Goal: Transaction & Acquisition: Subscribe to service/newsletter

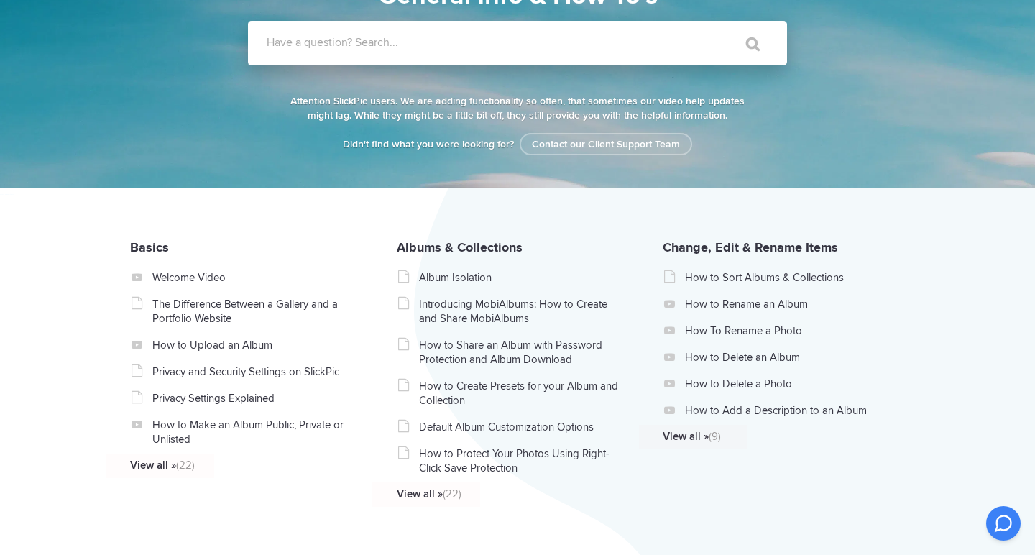
scroll to position [139, 0]
click at [293, 303] on link "The Difference Between a Gallery and a Portfolio Website" at bounding box center [253, 311] width 203 height 29
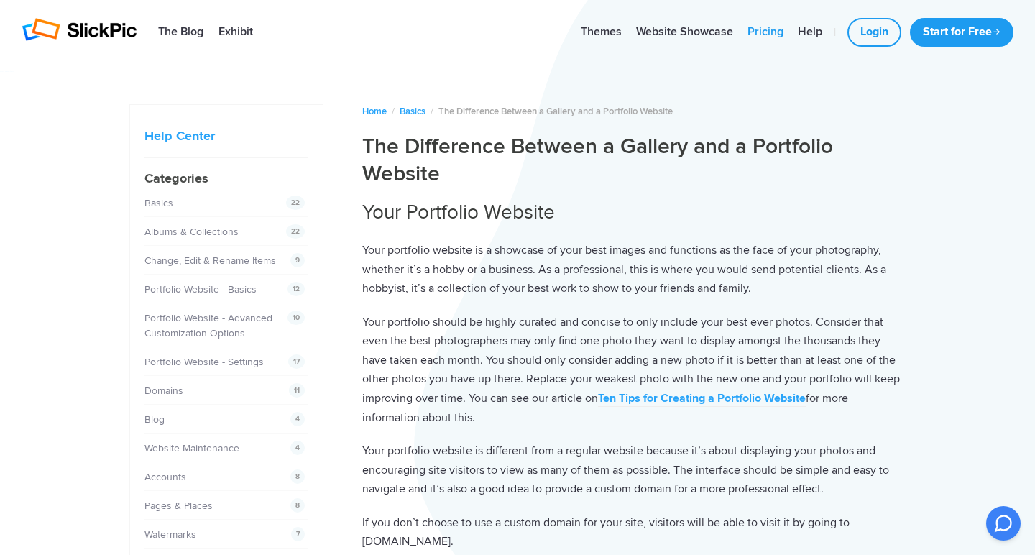
click at [768, 33] on link "Pricing" at bounding box center [765, 32] width 50 height 29
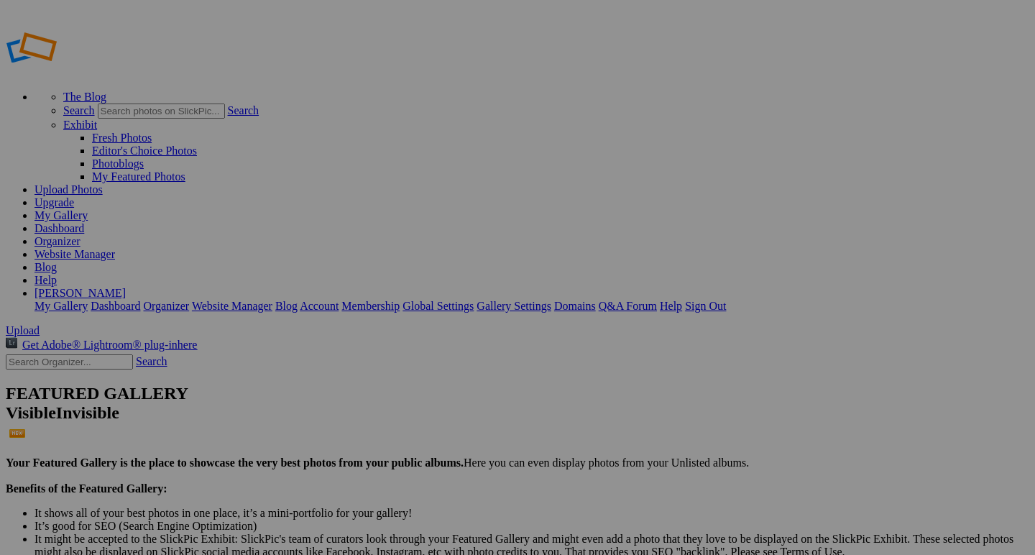
click at [74, 196] on link "Upgrade" at bounding box center [55, 202] width 40 height 12
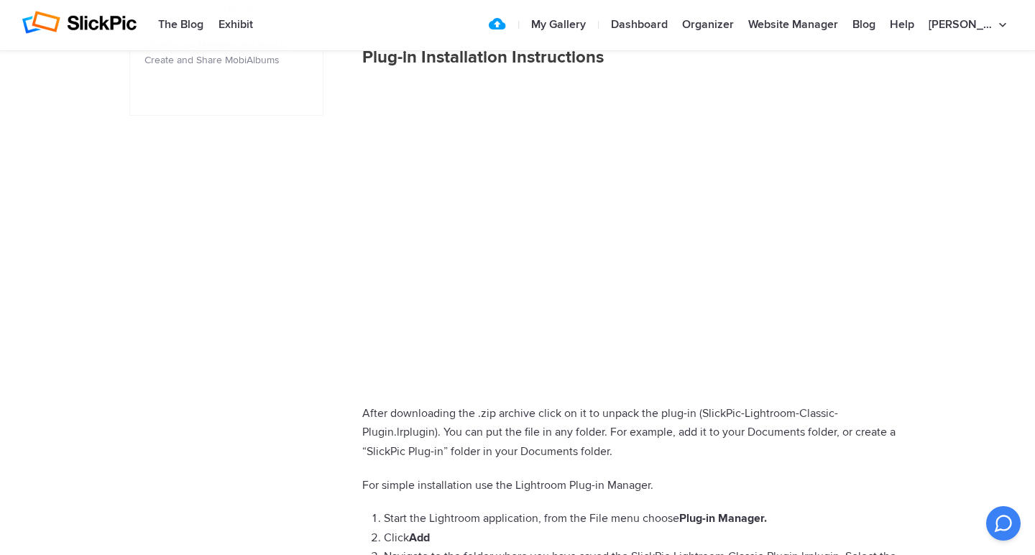
scroll to position [873, 0]
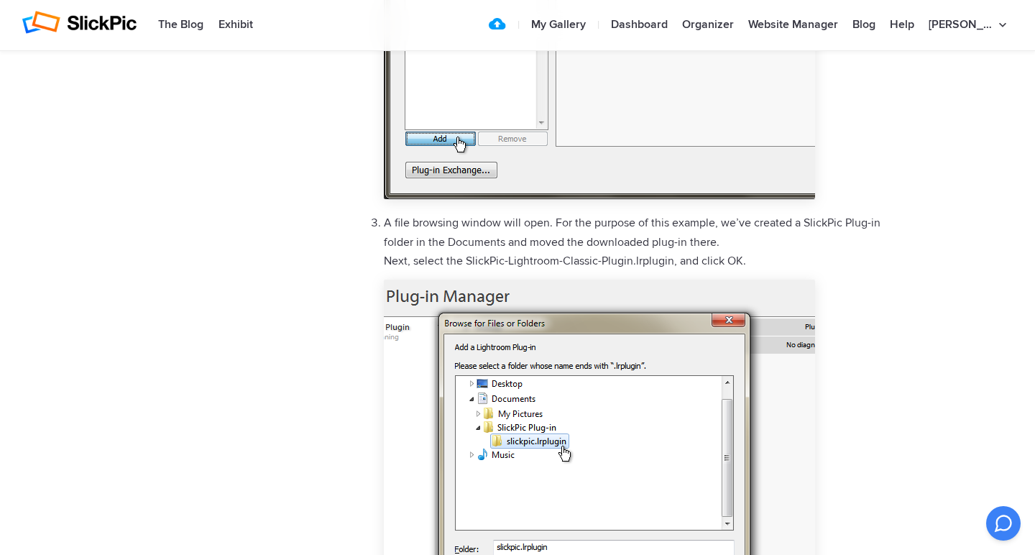
scroll to position [2265, 0]
